Goal: Communication & Community: Share content

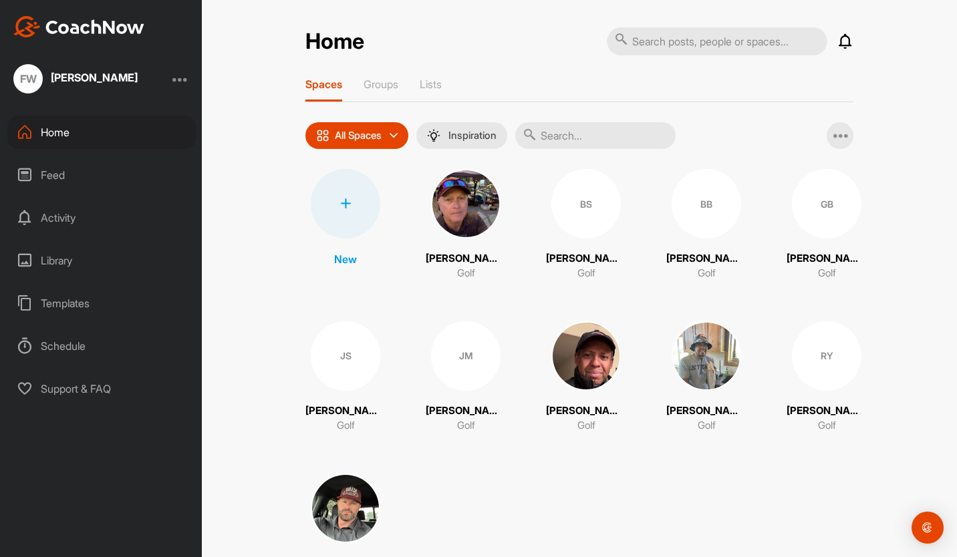
click at [386, 137] on div "All Spaces" at bounding box center [356, 135] width 103 height 27
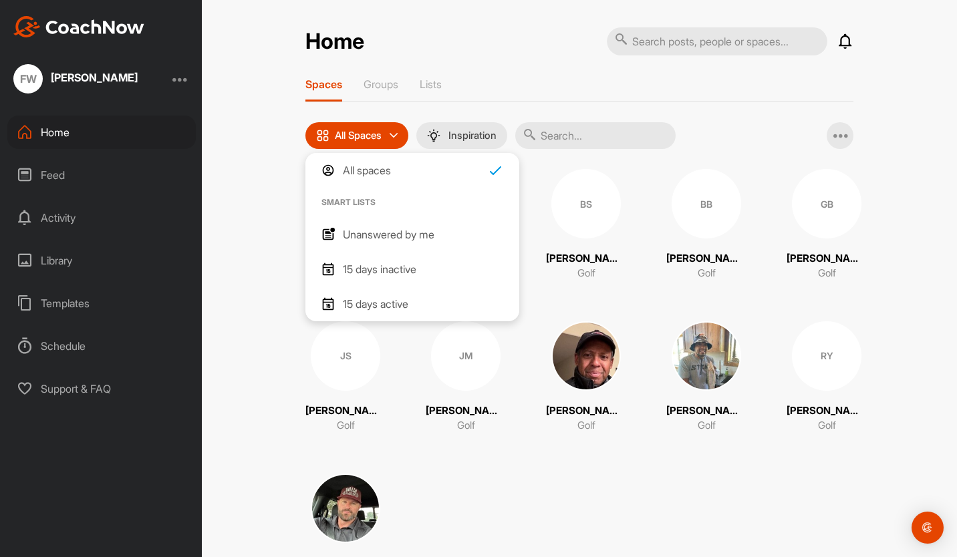
click at [386, 137] on div "All Spaces" at bounding box center [356, 135] width 103 height 27
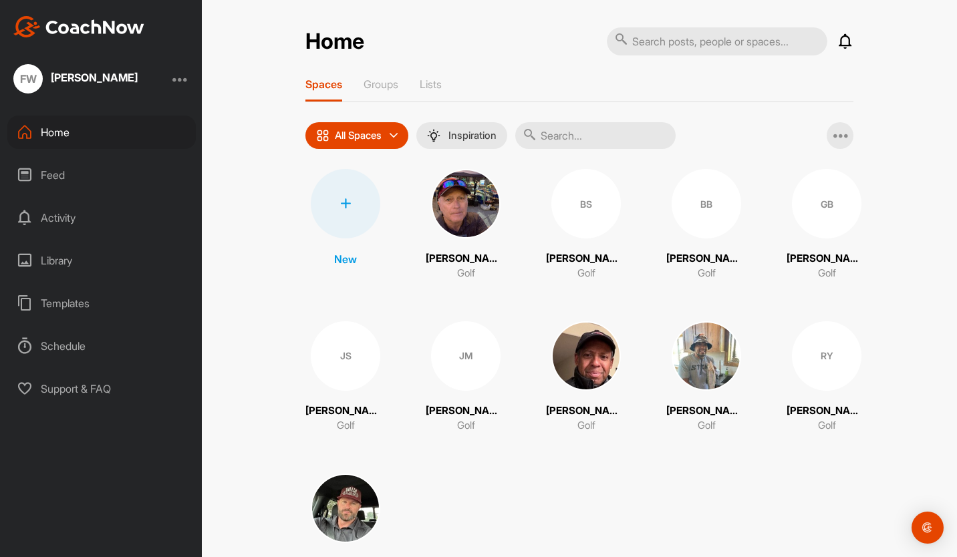
click at [830, 133] on div at bounding box center [840, 135] width 27 height 27
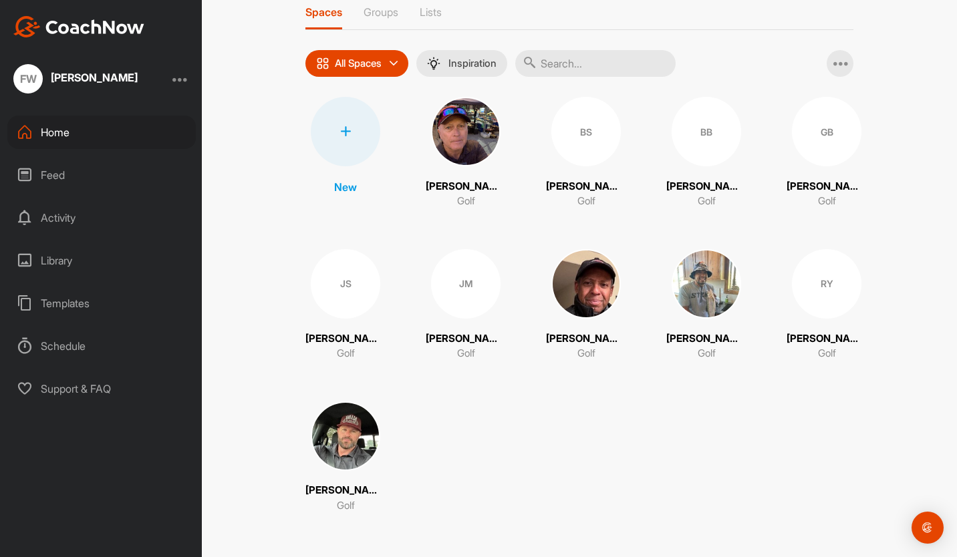
click at [349, 133] on div at bounding box center [346, 132] width 70 height 70
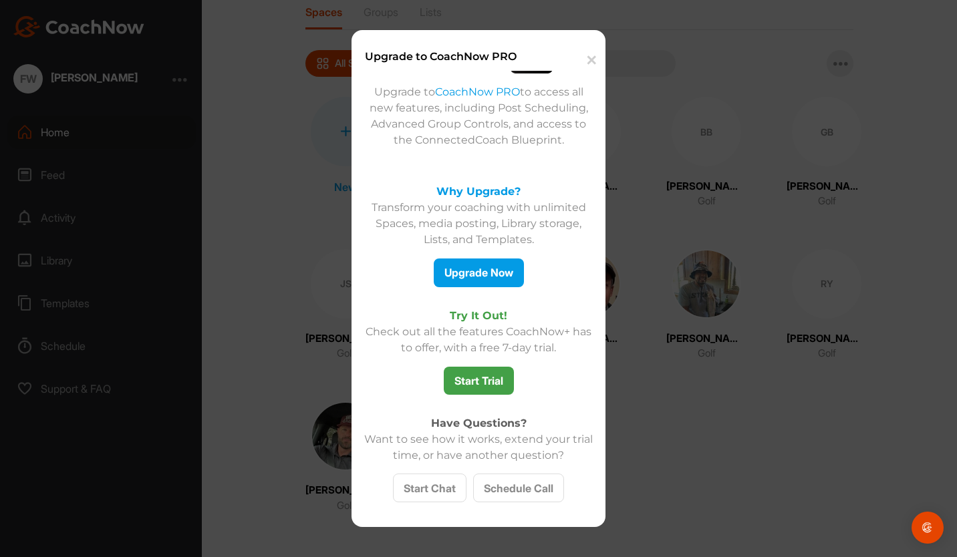
scroll to position [0, 0]
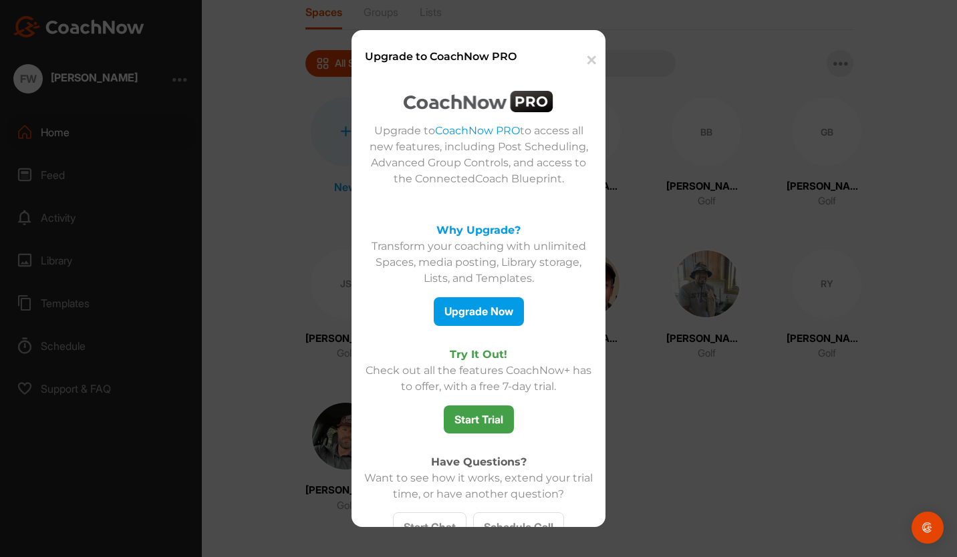
click at [592, 60] on button "✕" at bounding box center [590, 60] width 29 height 41
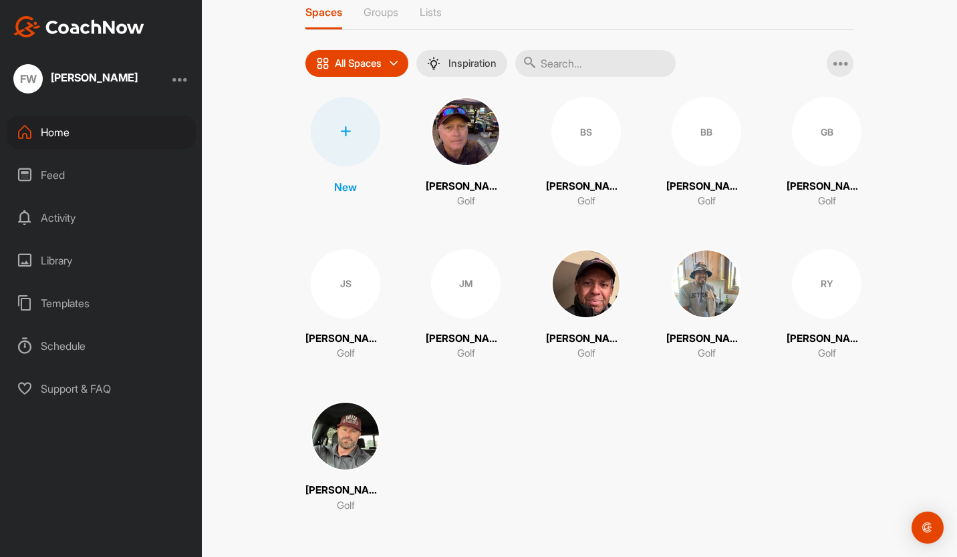
click at [342, 146] on div at bounding box center [346, 132] width 70 height 70
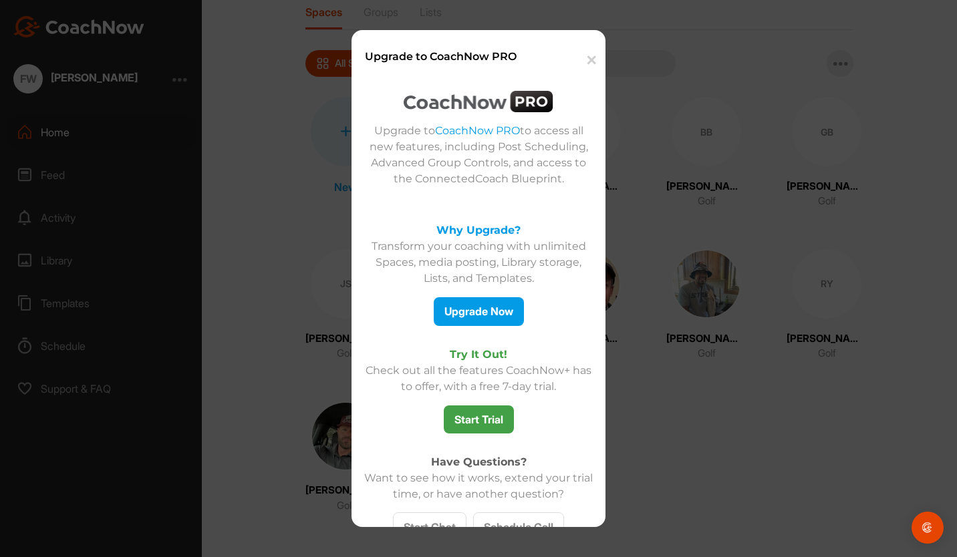
click at [586, 55] on button "✕" at bounding box center [590, 60] width 29 height 41
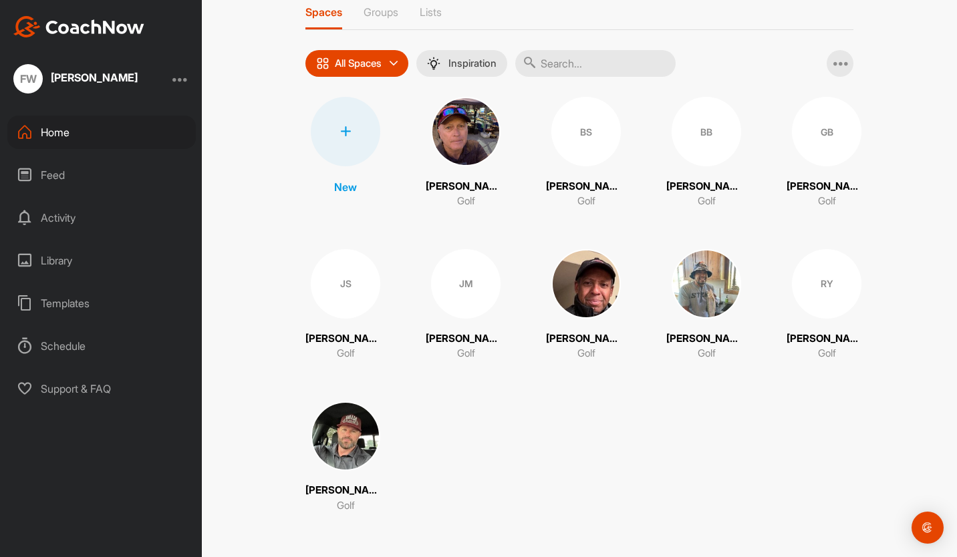
click at [349, 134] on div at bounding box center [346, 132] width 70 height 70
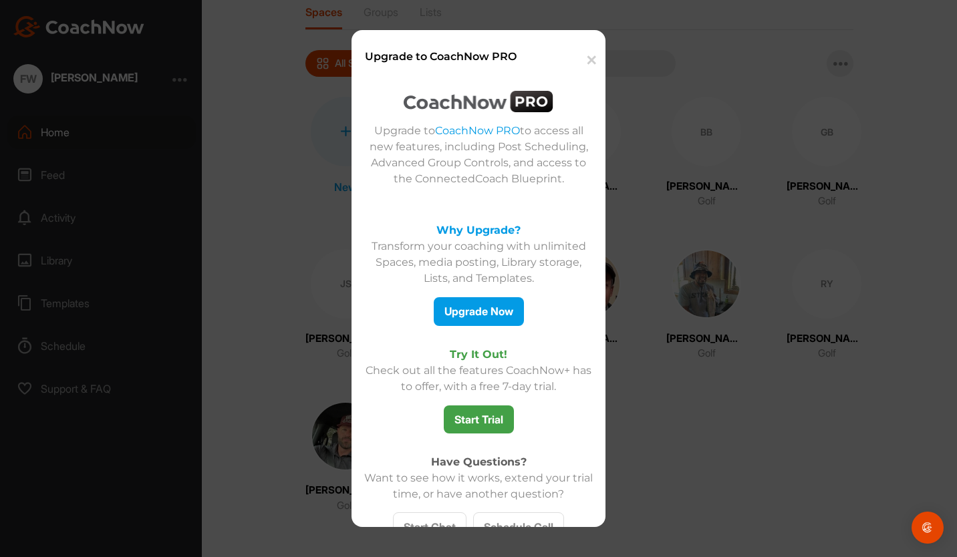
click at [592, 60] on button "✕" at bounding box center [590, 60] width 29 height 41
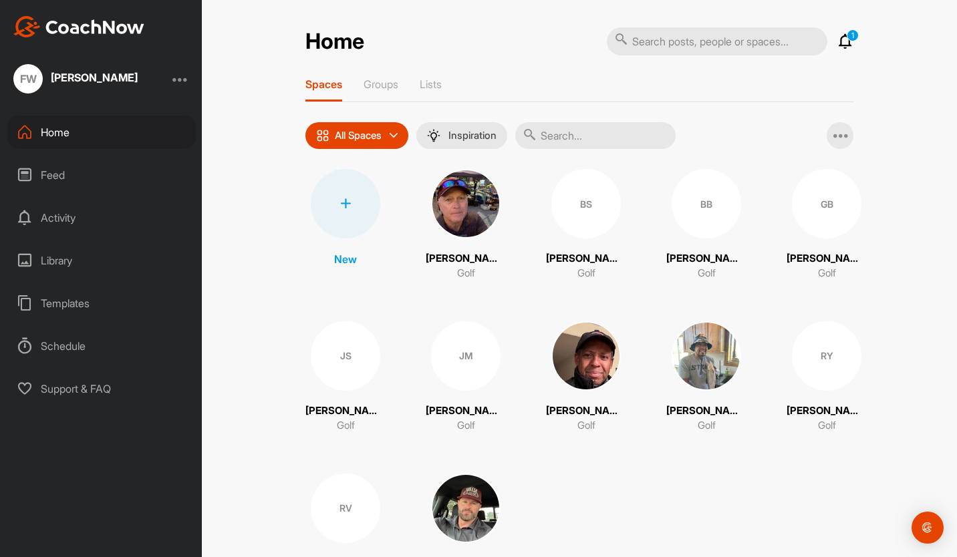
scroll to position [72, 0]
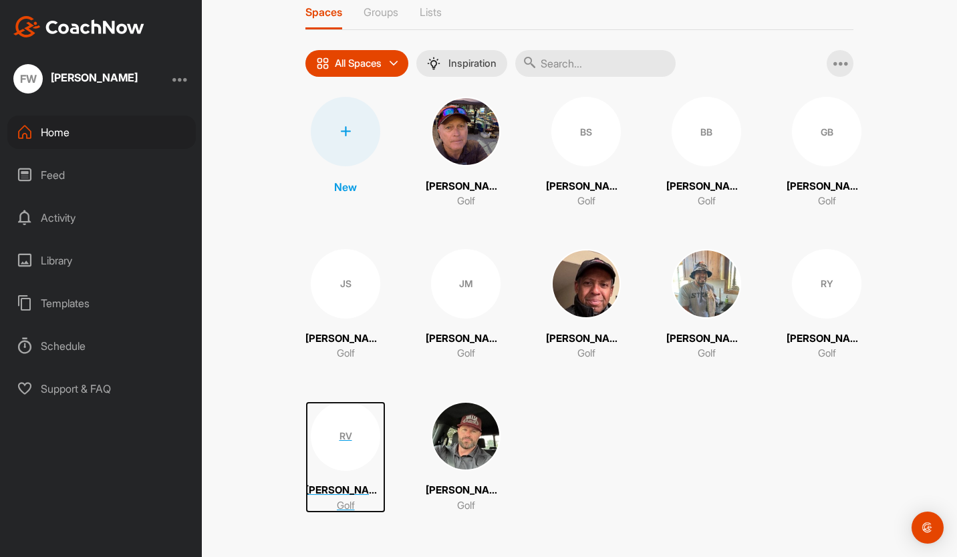
click at [346, 438] on div "RV" at bounding box center [346, 437] width 70 height 70
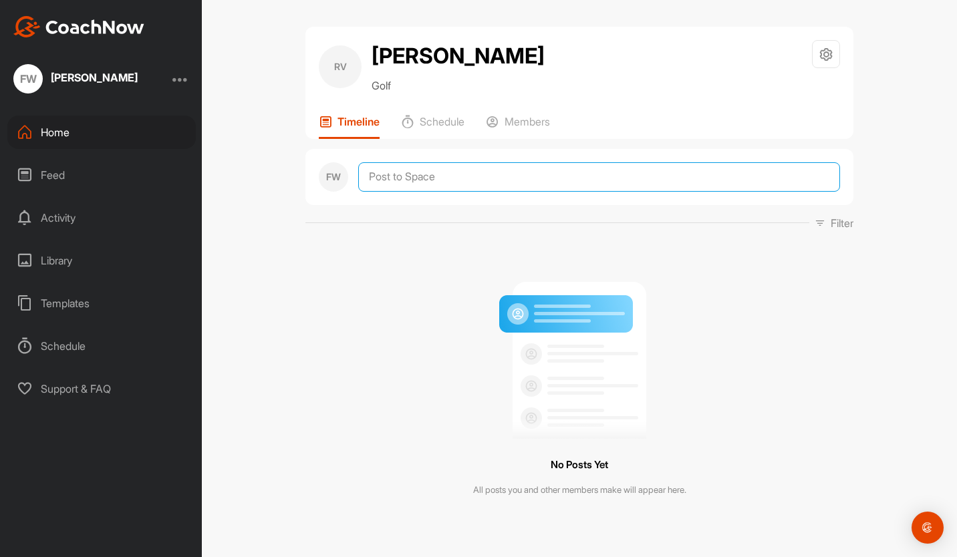
click at [443, 179] on textarea at bounding box center [599, 176] width 482 height 29
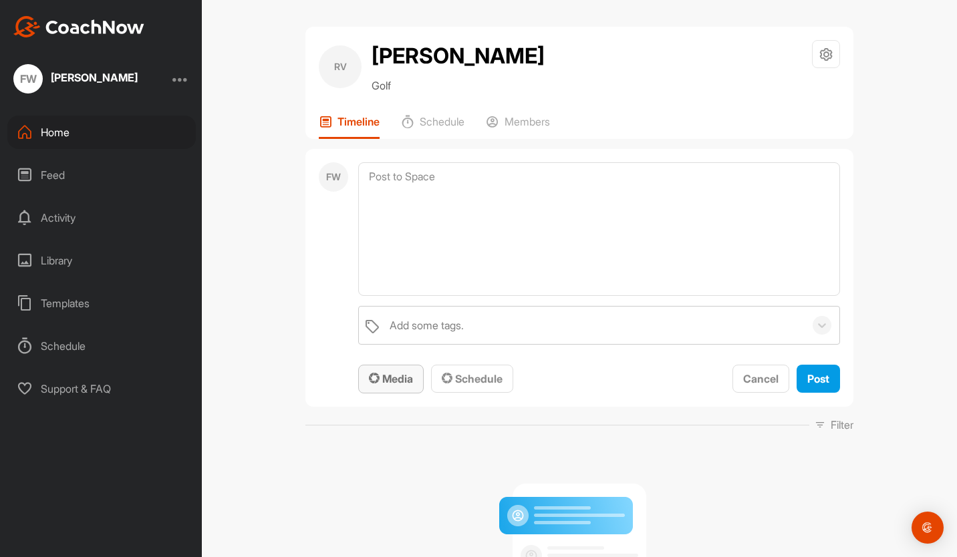
click at [376, 389] on button "Media" at bounding box center [391, 379] width 66 height 29
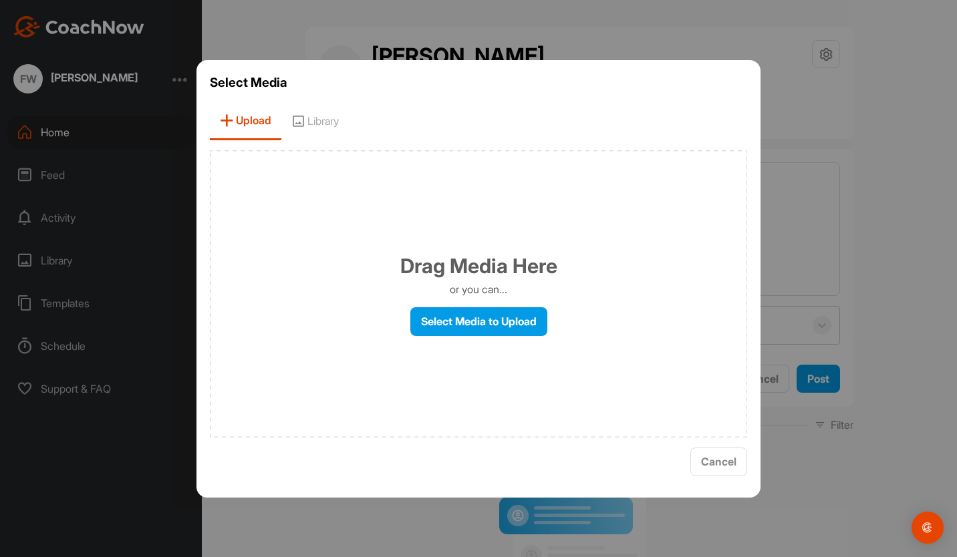
click at [497, 298] on div "Drag Media Here or you can... Select Media to Upload" at bounding box center [478, 293] width 537 height 287
click at [502, 320] on label "Select Media to Upload" at bounding box center [478, 321] width 137 height 29
click at [0, 0] on input "Select Media to Upload" at bounding box center [0, 0] width 0 height 0
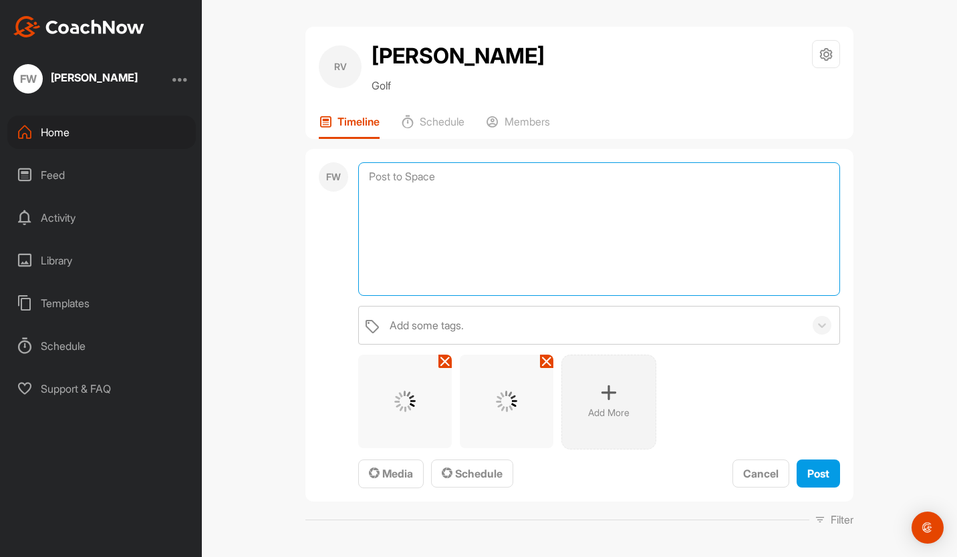
click at [504, 209] on textarea at bounding box center [599, 229] width 482 height 134
type textarea "S"
type textarea "R"
type textarea "T"
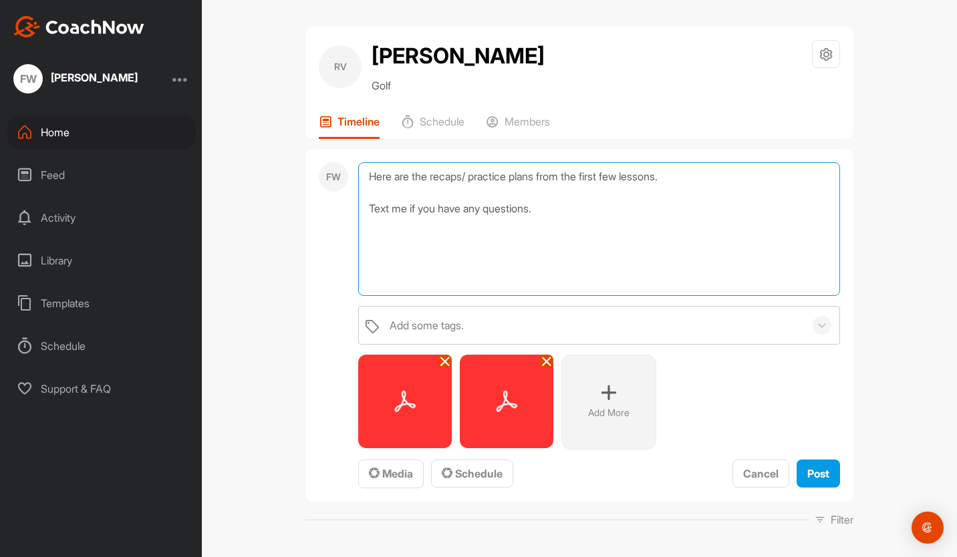
type textarea "Here are the recaps/ practice plans from the first few lessons. Text me if you …"
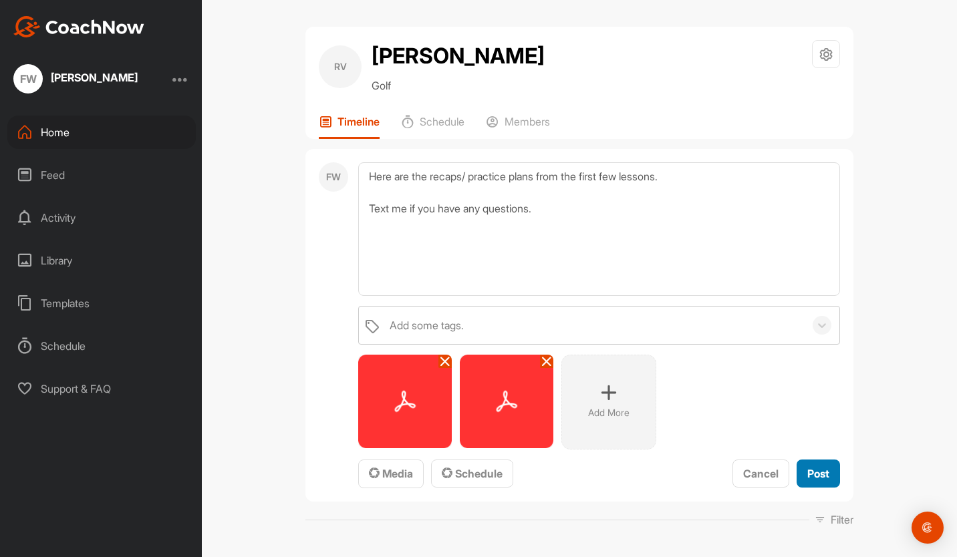
click at [817, 474] on span "Post" at bounding box center [818, 473] width 22 height 13
